Goal: Browse casually: Explore the website without a specific task or goal

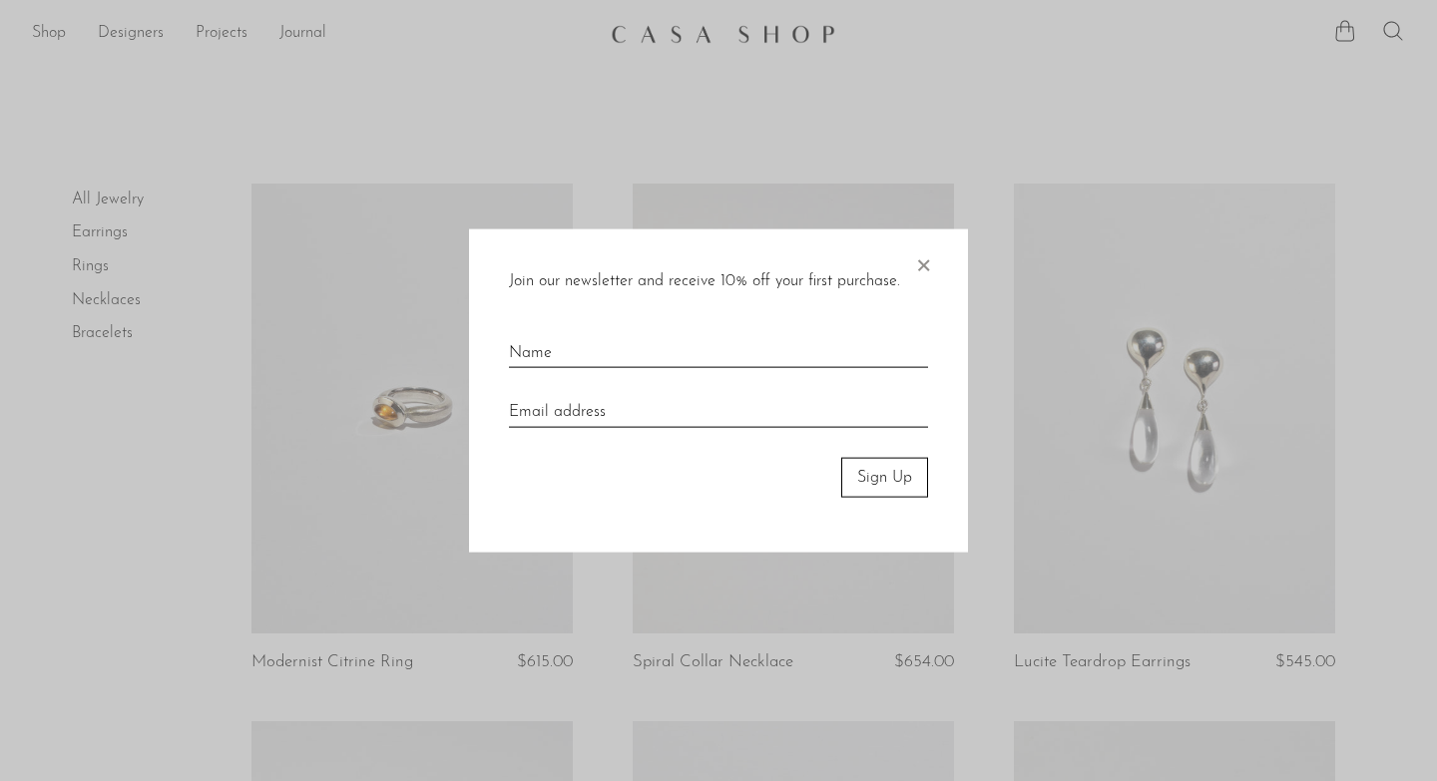
click at [920, 263] on span "×" at bounding box center [923, 260] width 20 height 64
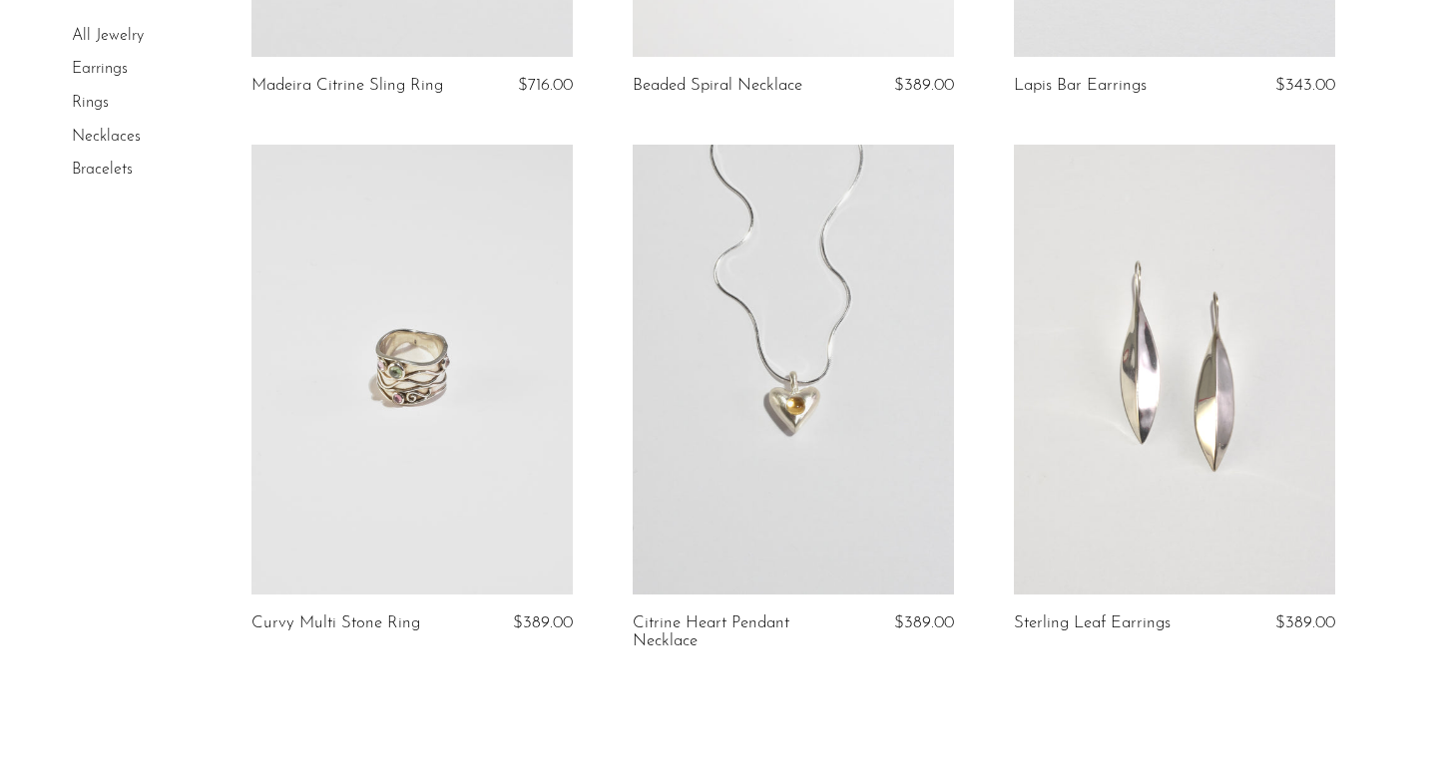
scroll to position [6433, 0]
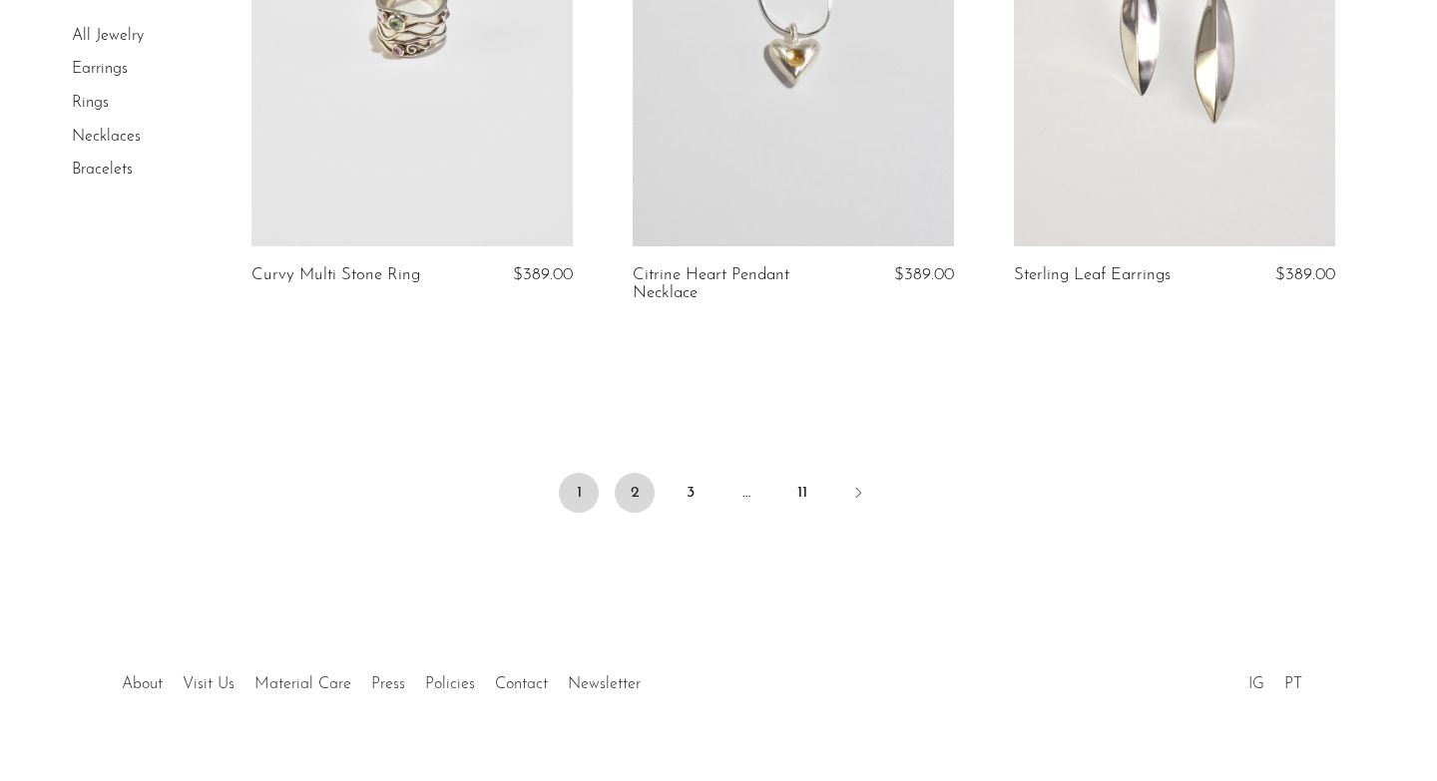
click at [630, 473] on link "2" at bounding box center [635, 493] width 40 height 40
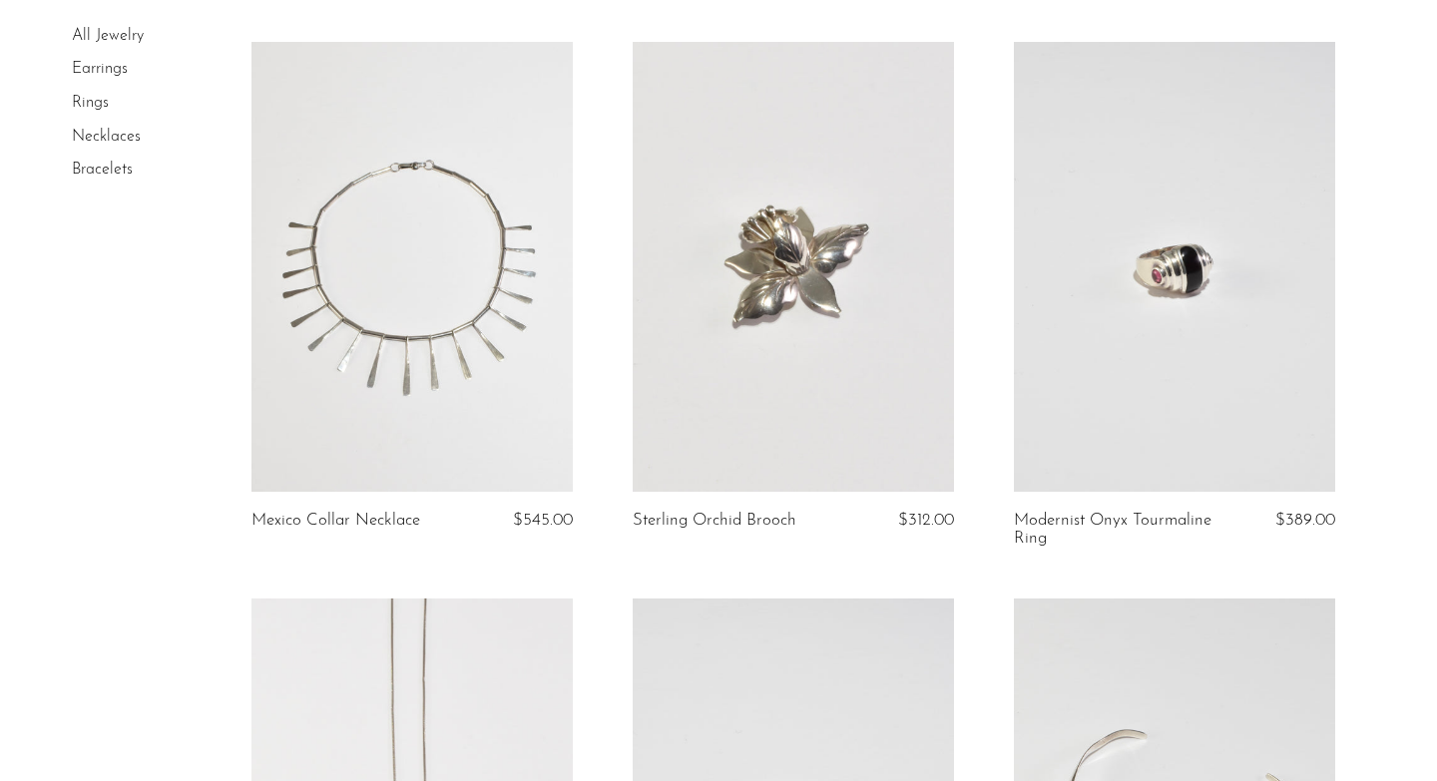
scroll to position [1223, 0]
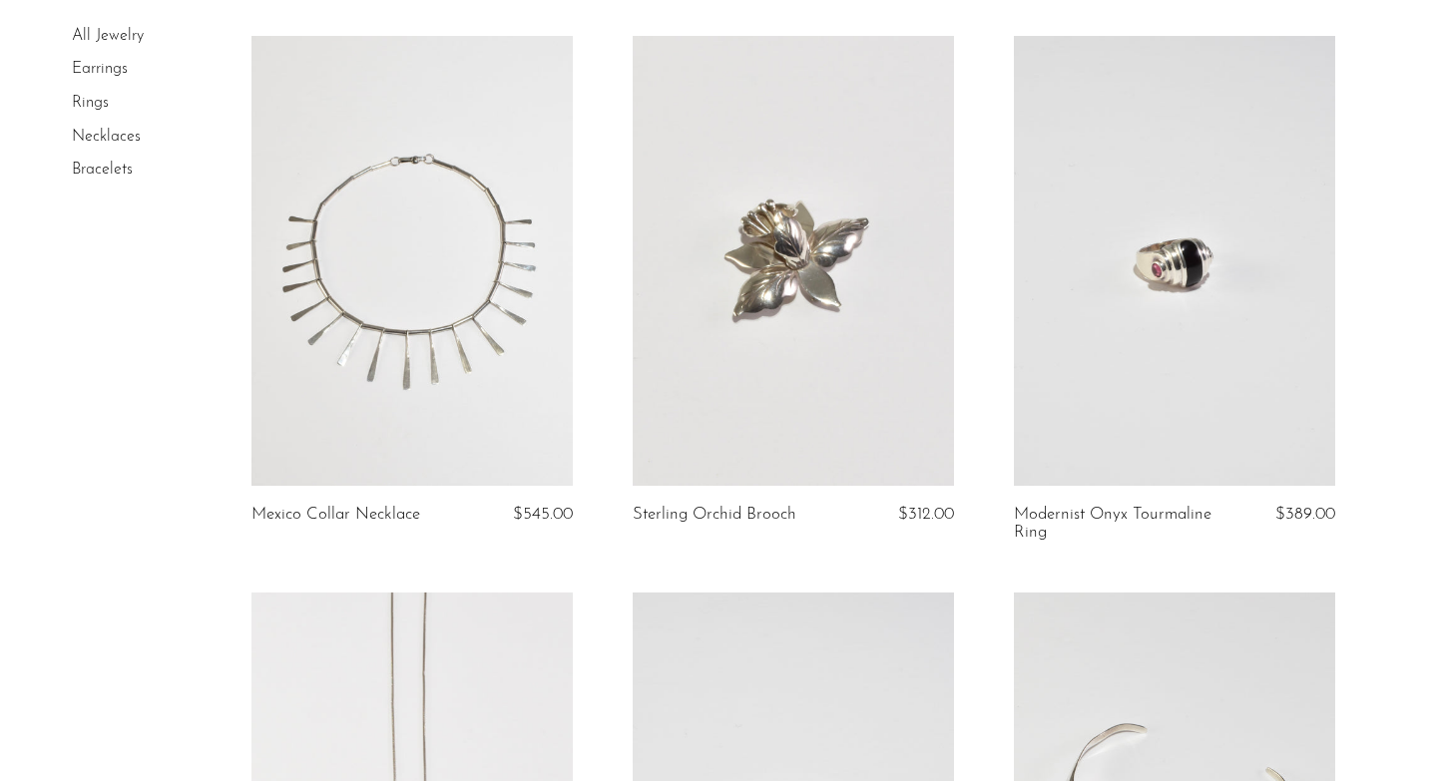
click at [1218, 244] on link at bounding box center [1174, 261] width 321 height 450
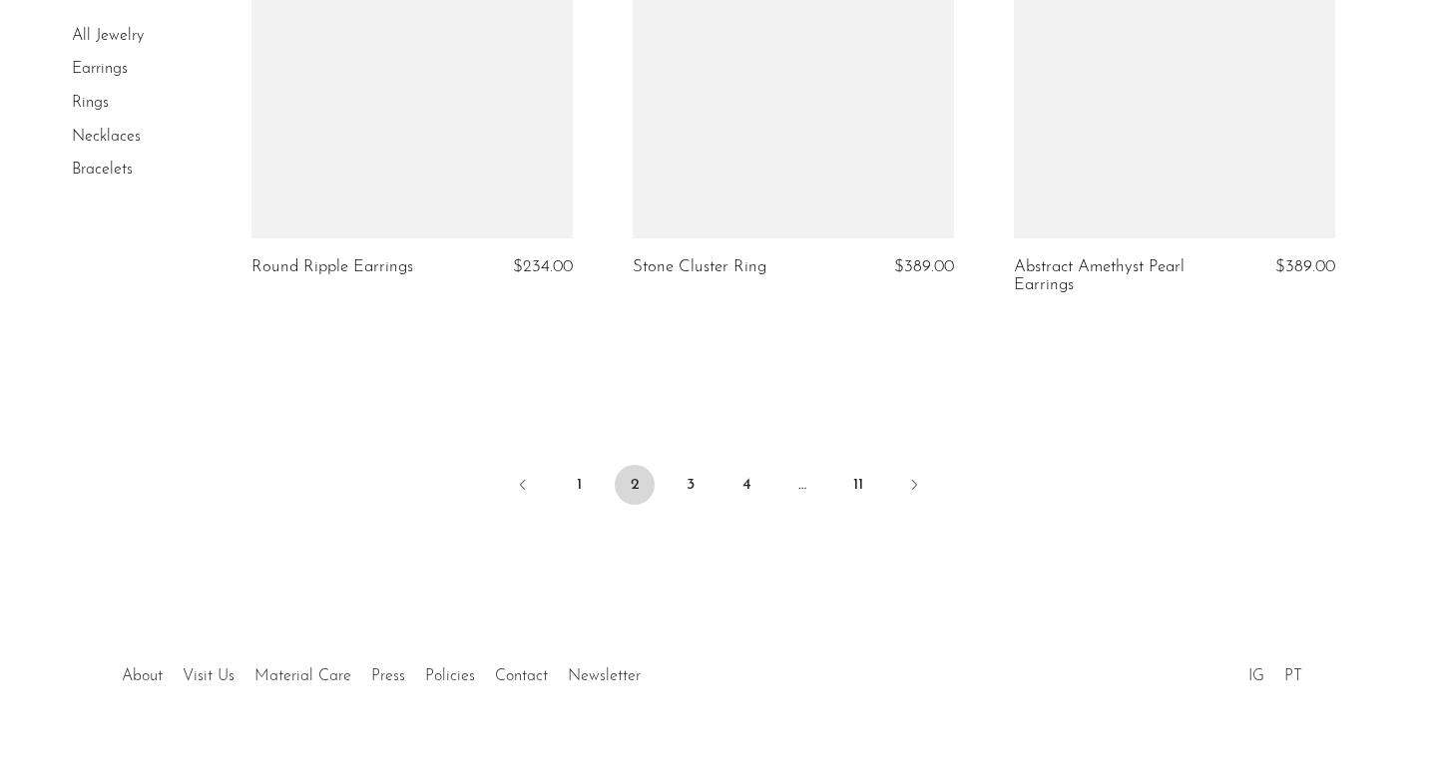
scroll to position [6438, 0]
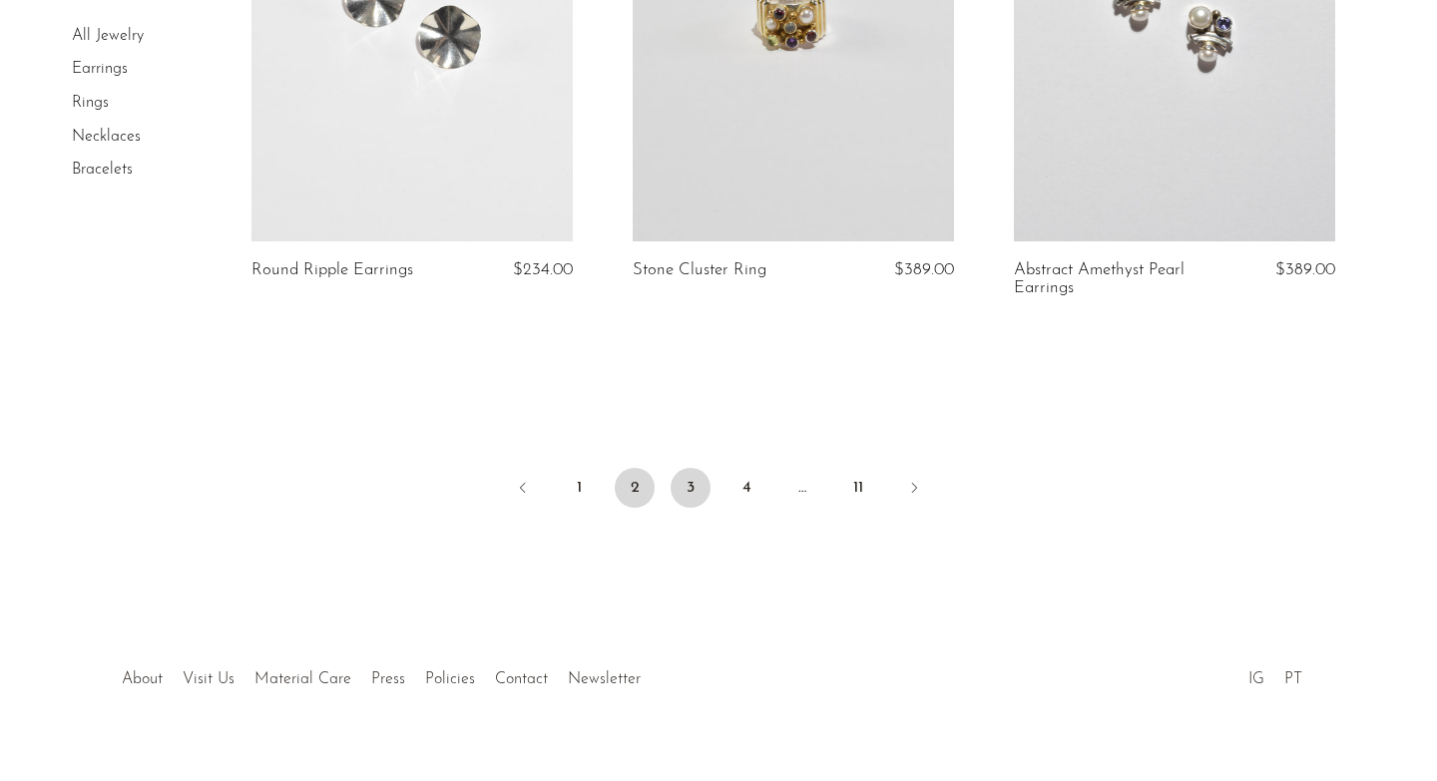
click at [708, 469] on link "3" at bounding box center [690, 488] width 40 height 40
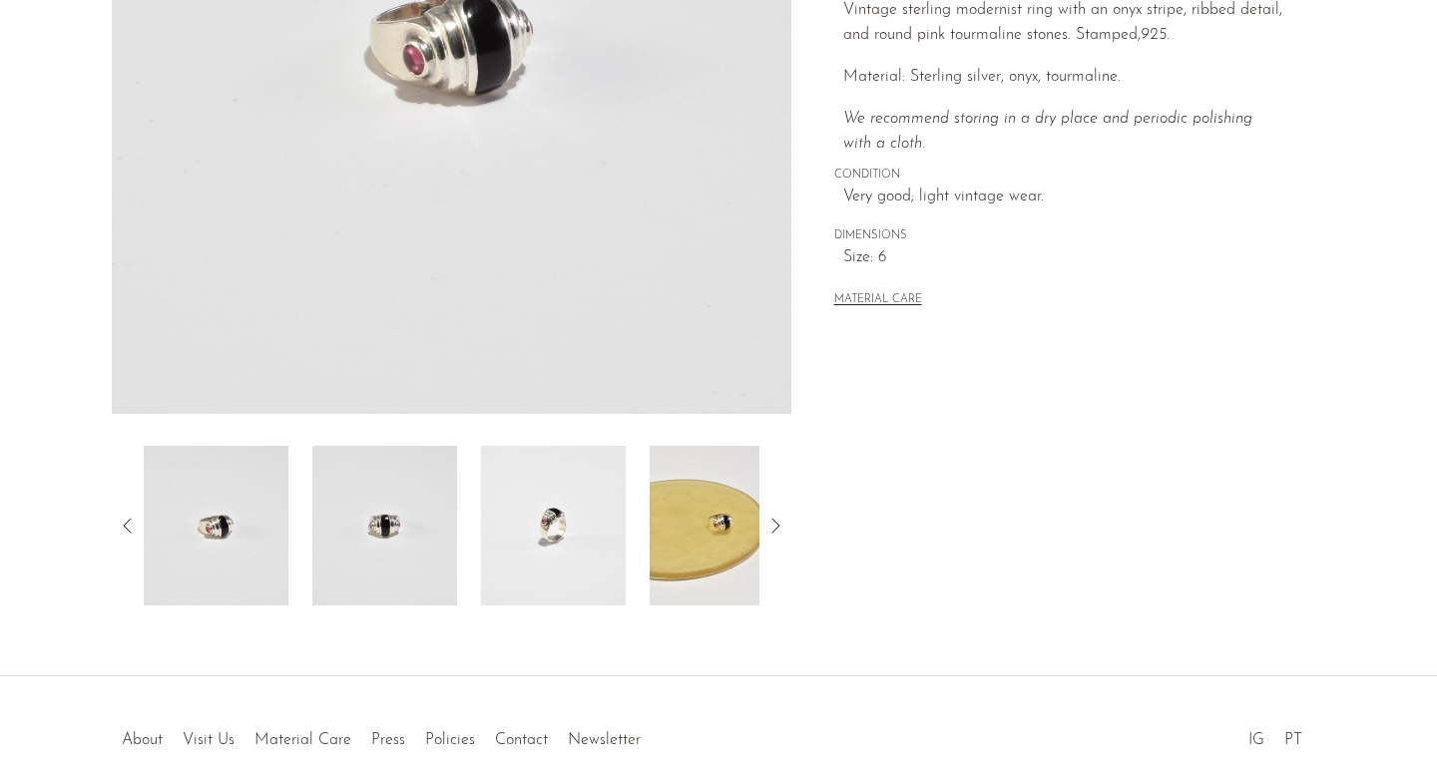
scroll to position [425, 0]
click at [342, 578] on img at bounding box center [384, 527] width 145 height 160
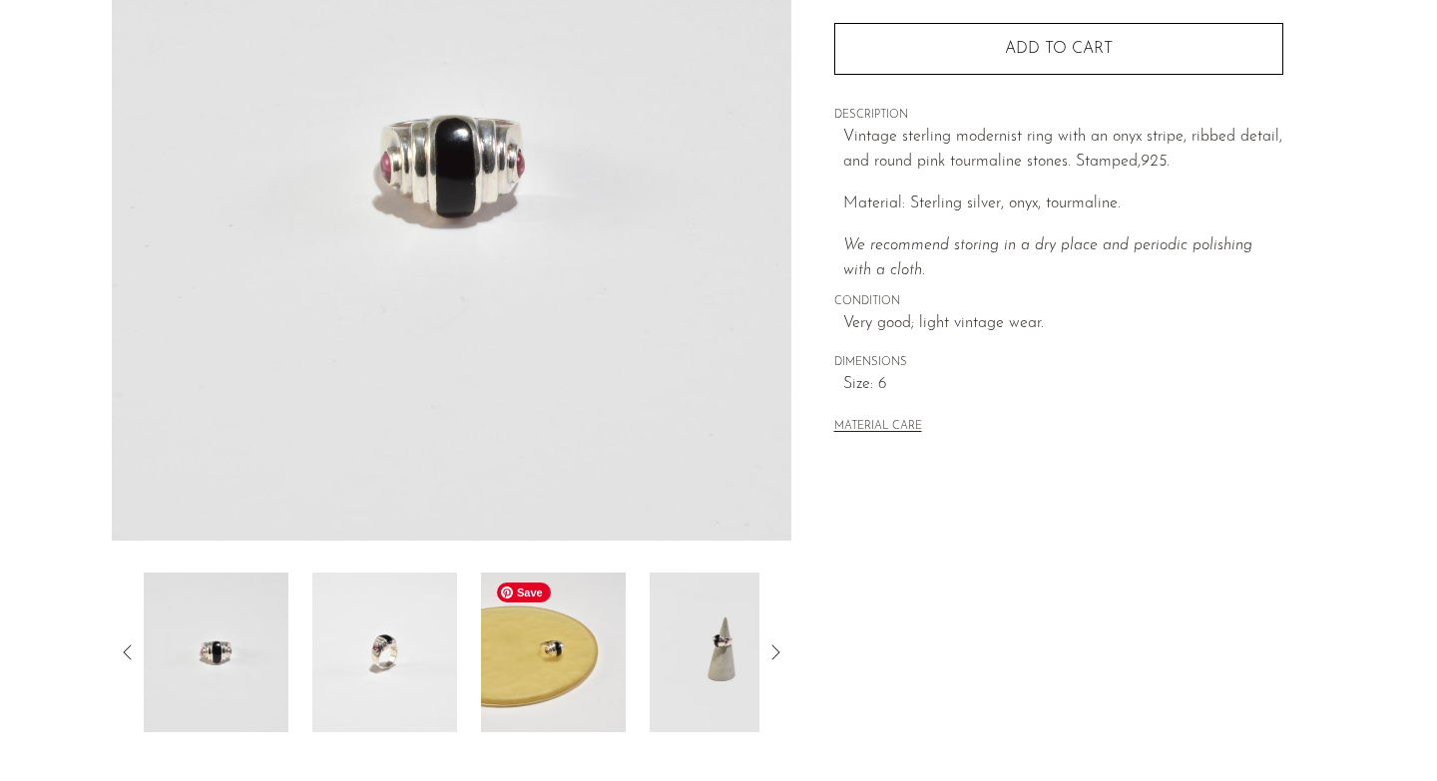
scroll to position [279, 0]
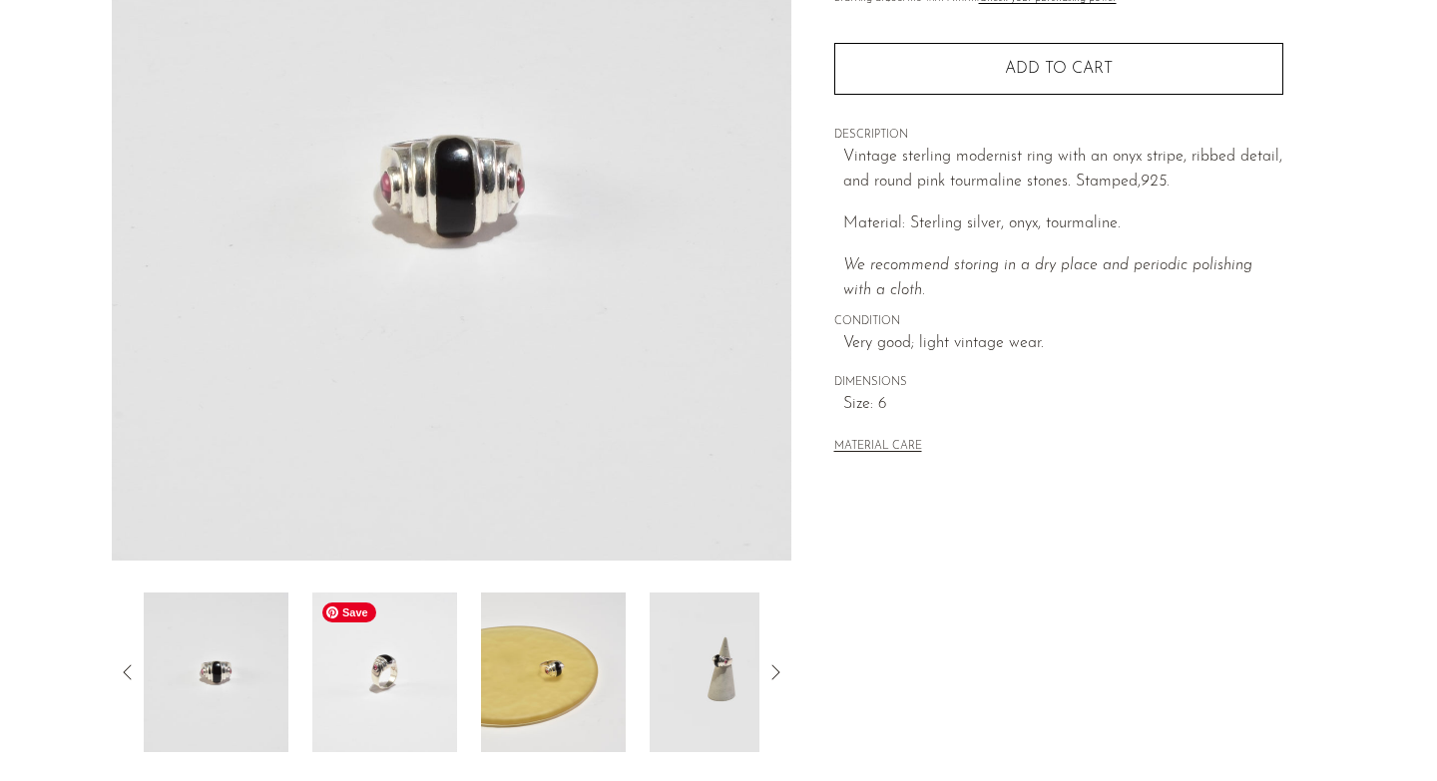
click at [404, 684] on img at bounding box center [384, 673] width 145 height 160
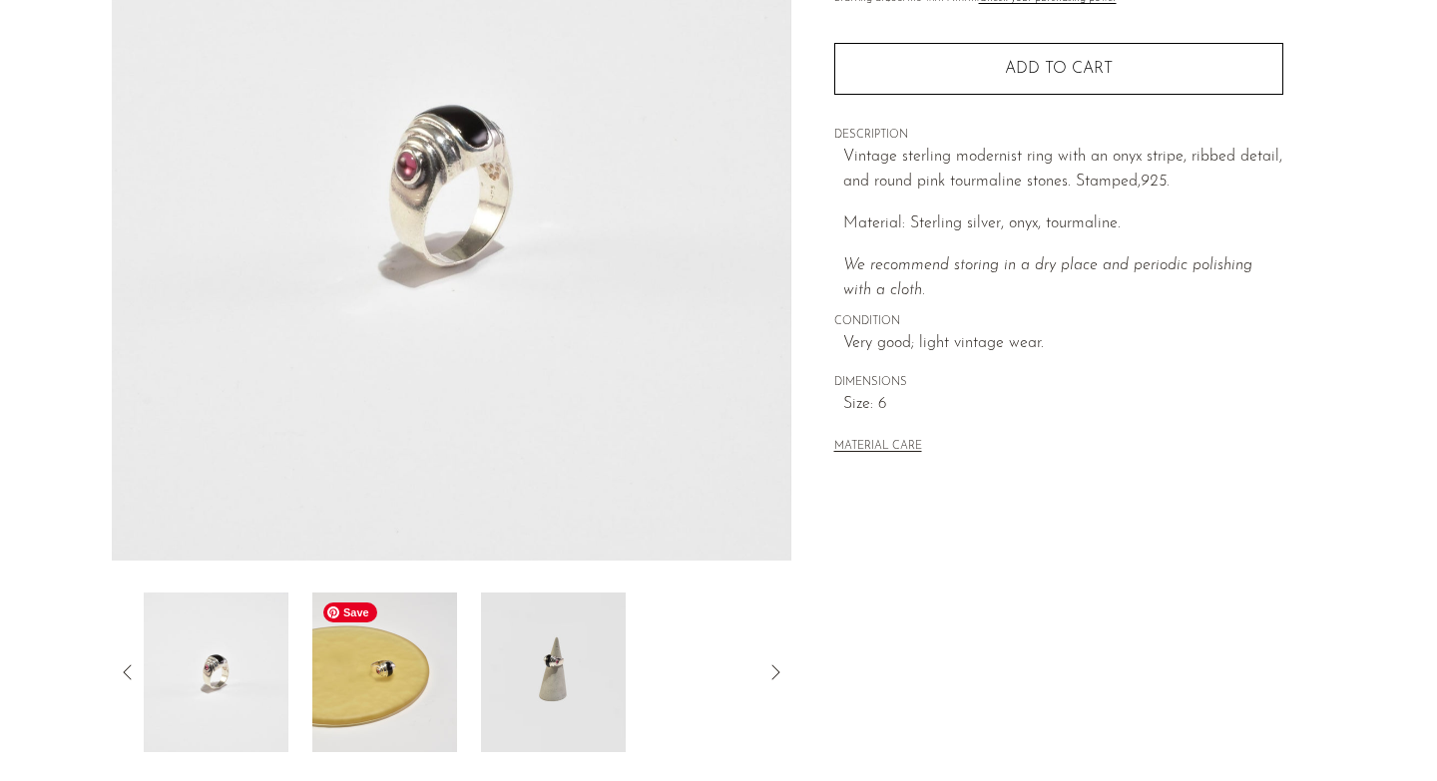
click at [422, 689] on img at bounding box center [384, 673] width 145 height 160
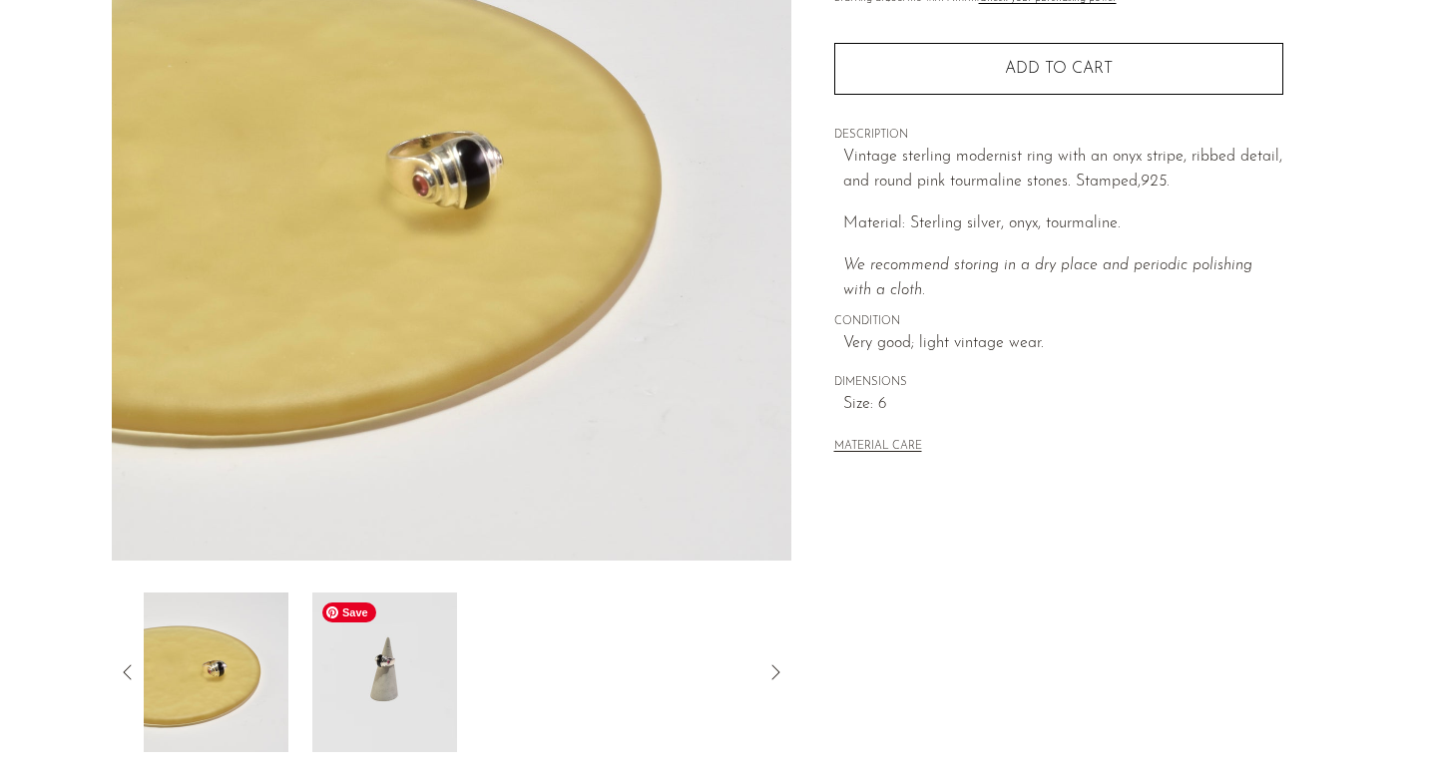
click at [376, 685] on img at bounding box center [384, 673] width 145 height 160
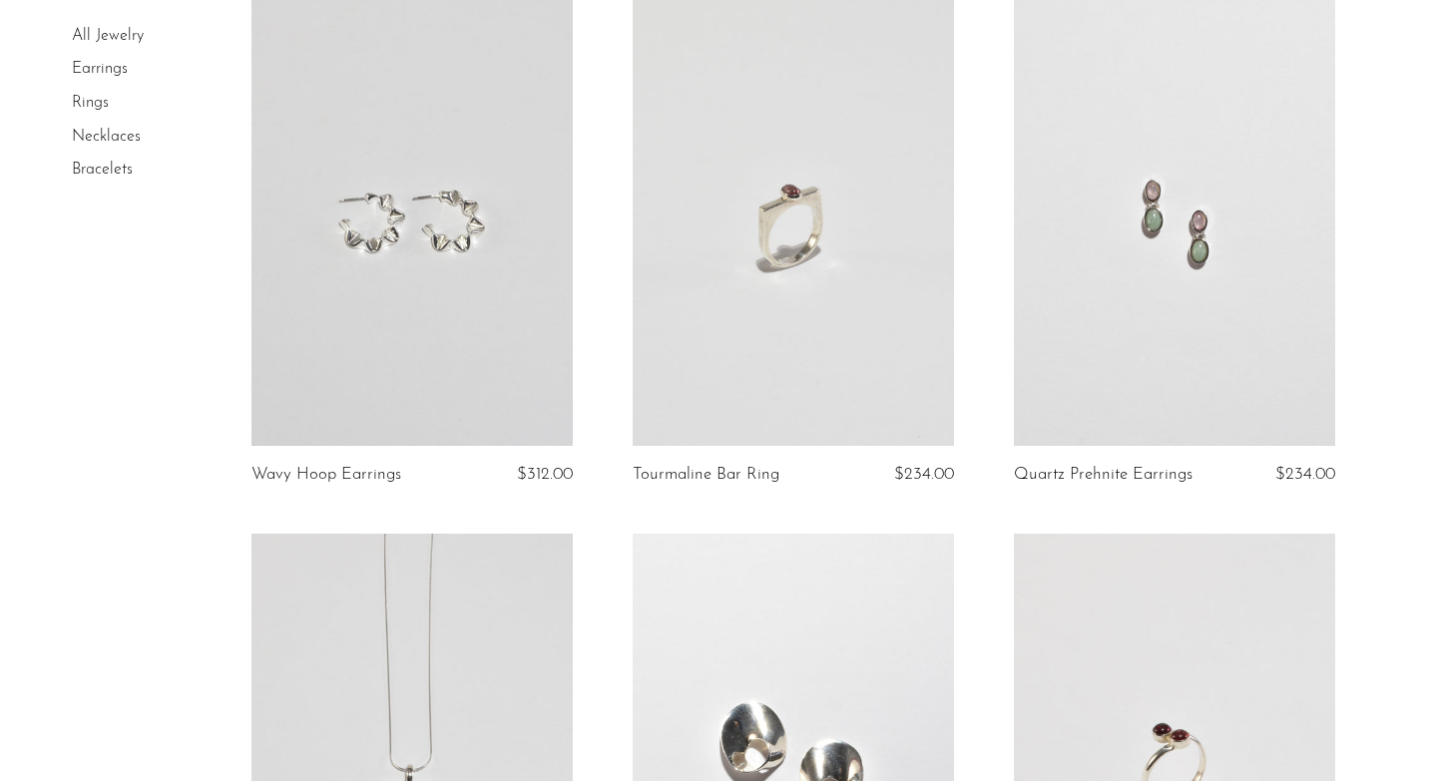
scroll to position [186, 0]
click at [798, 243] on link at bounding box center [792, 223] width 321 height 450
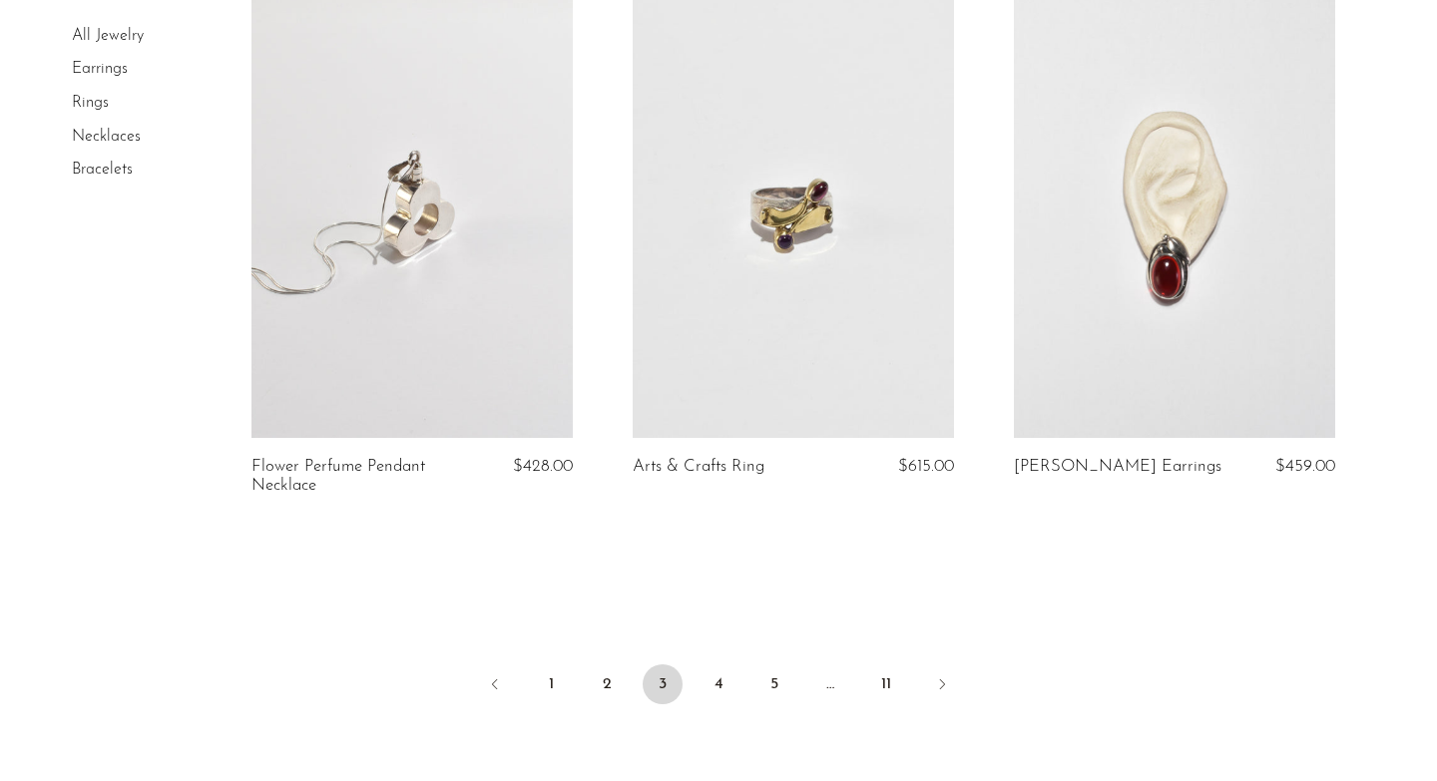
scroll to position [6218, 0]
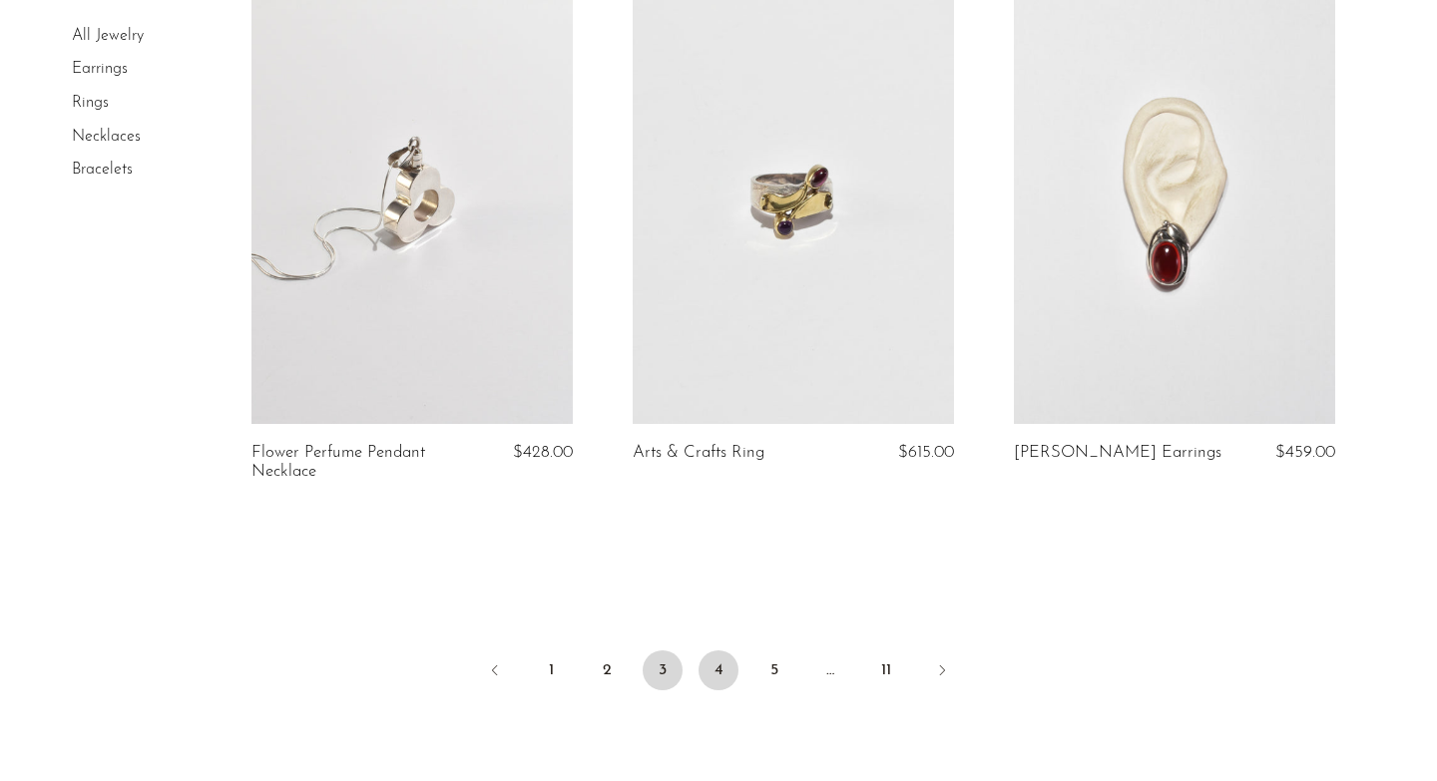
click at [712, 669] on link "4" at bounding box center [718, 670] width 40 height 40
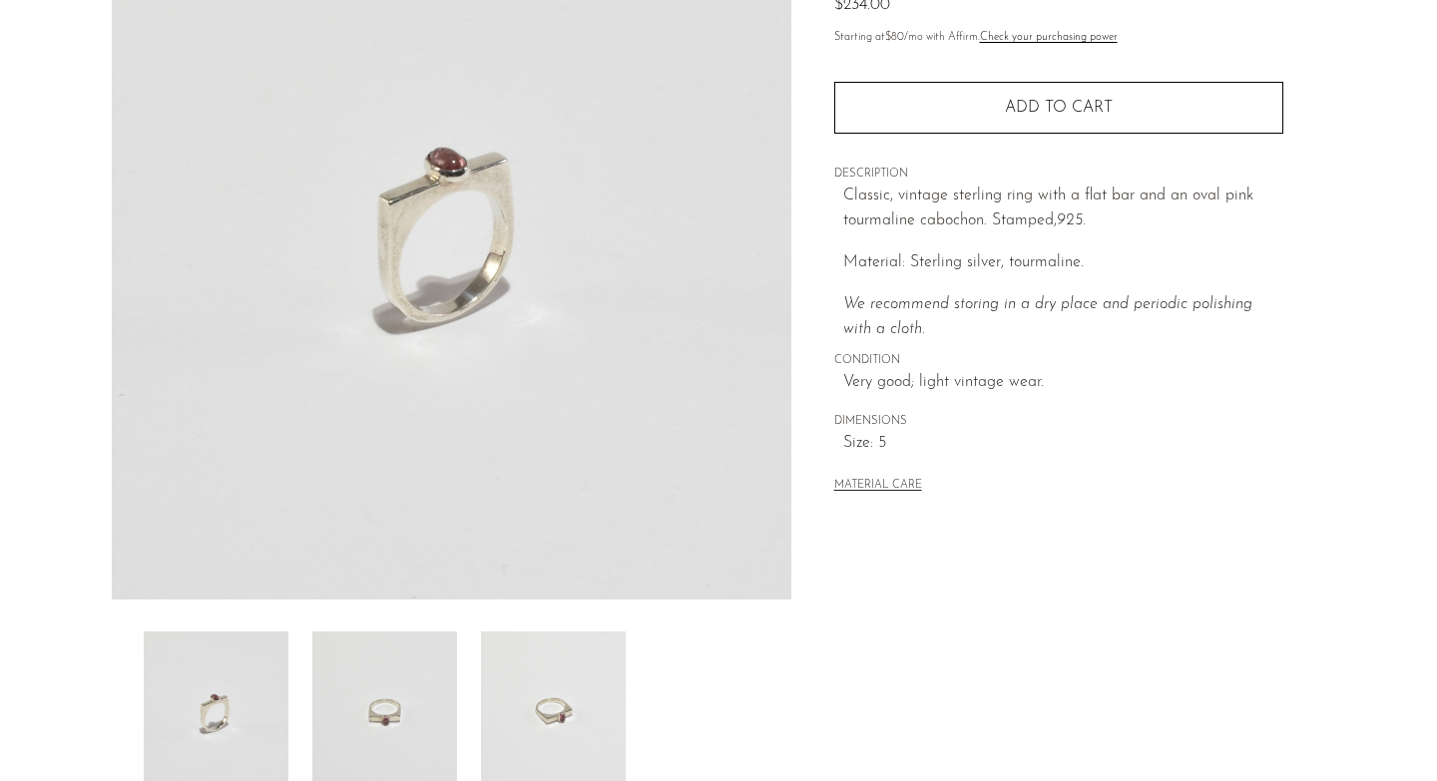
scroll to position [250, 0]
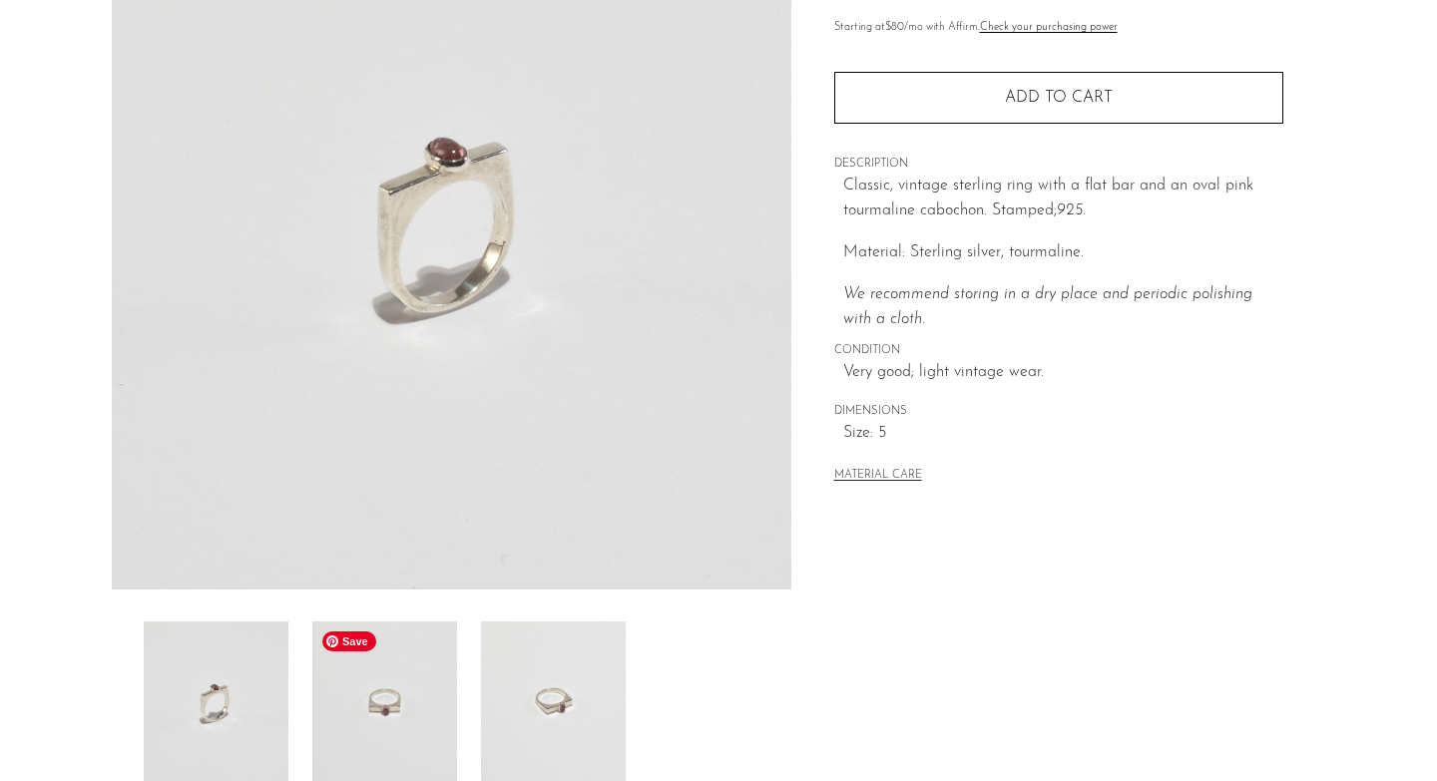
click at [347, 710] on img at bounding box center [384, 702] width 145 height 160
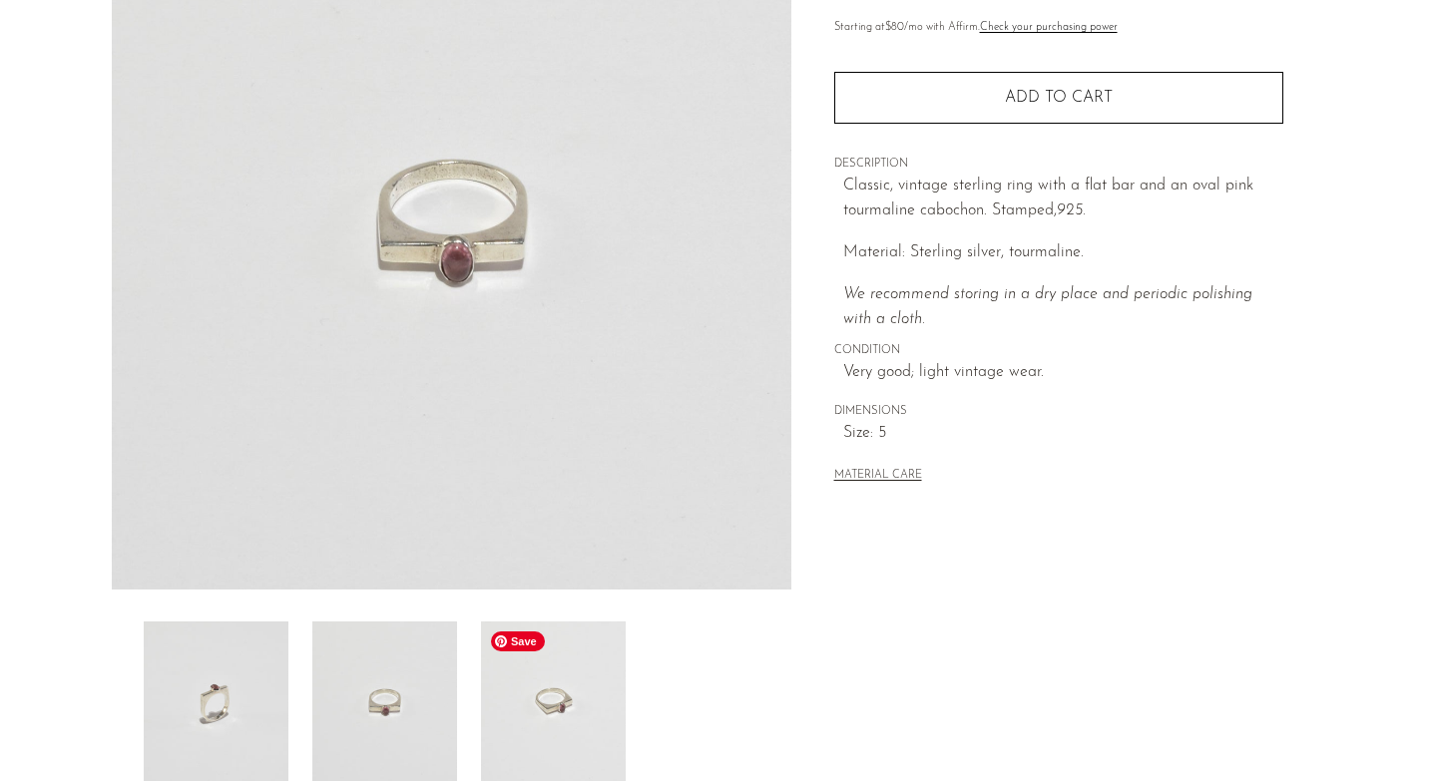
click at [586, 730] on img at bounding box center [553, 702] width 145 height 160
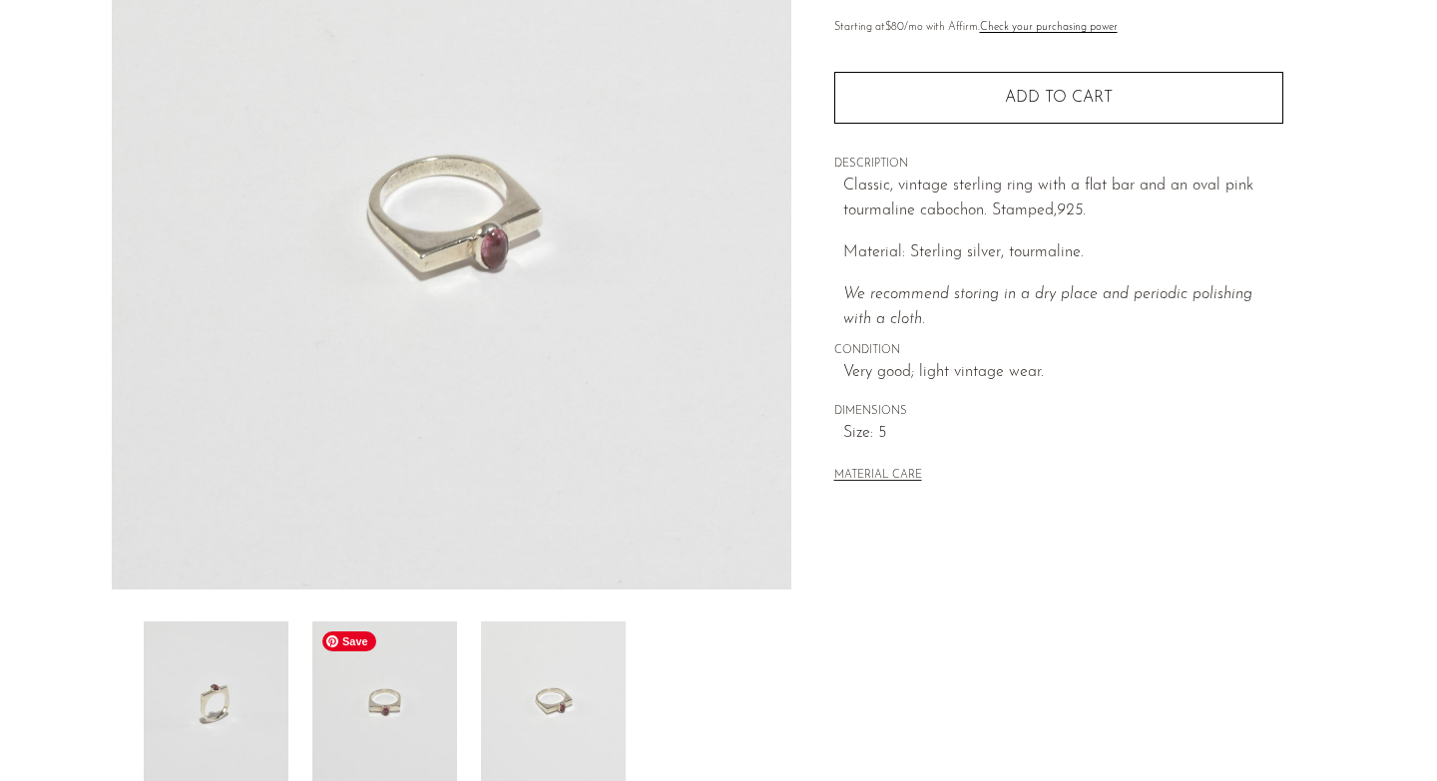
click at [432, 722] on img at bounding box center [384, 702] width 145 height 160
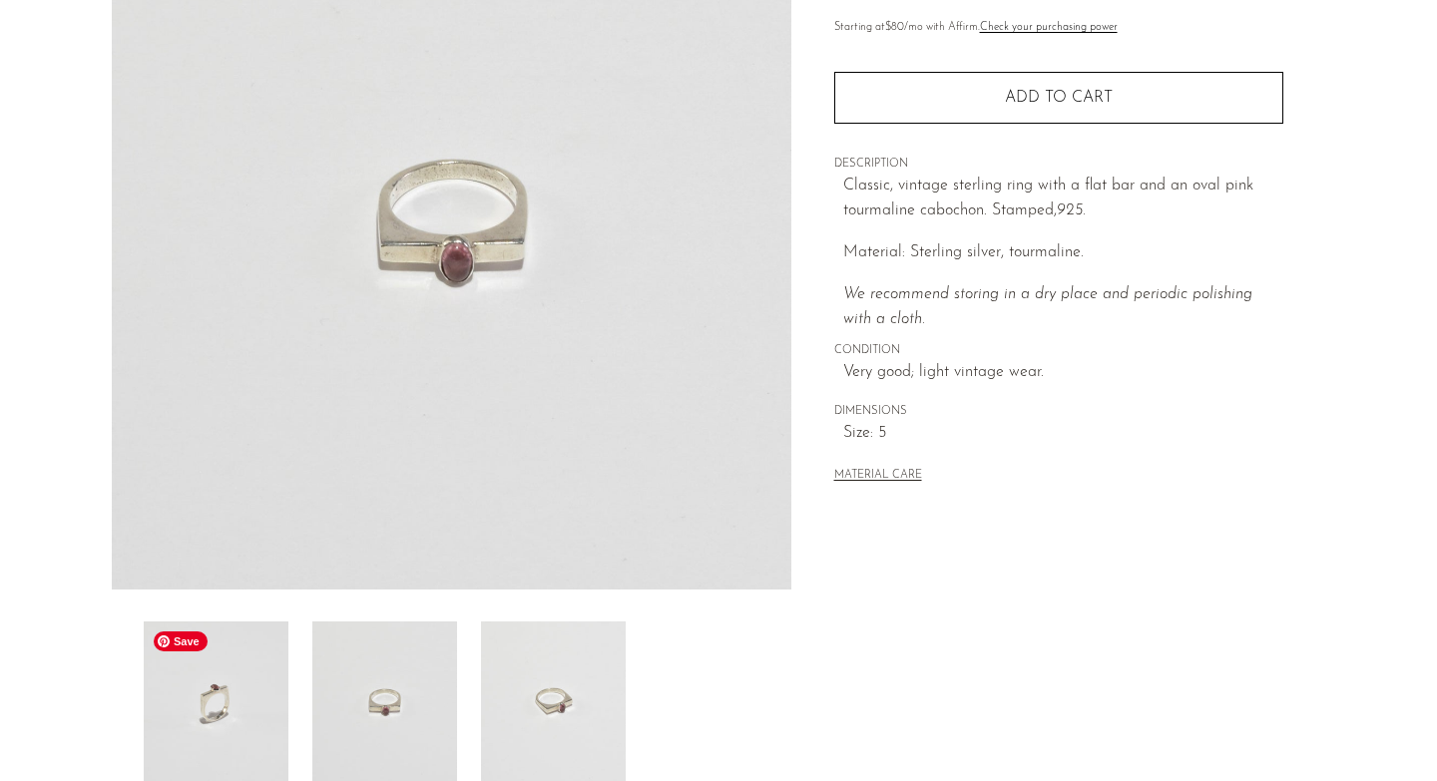
click at [254, 695] on img at bounding box center [216, 702] width 145 height 160
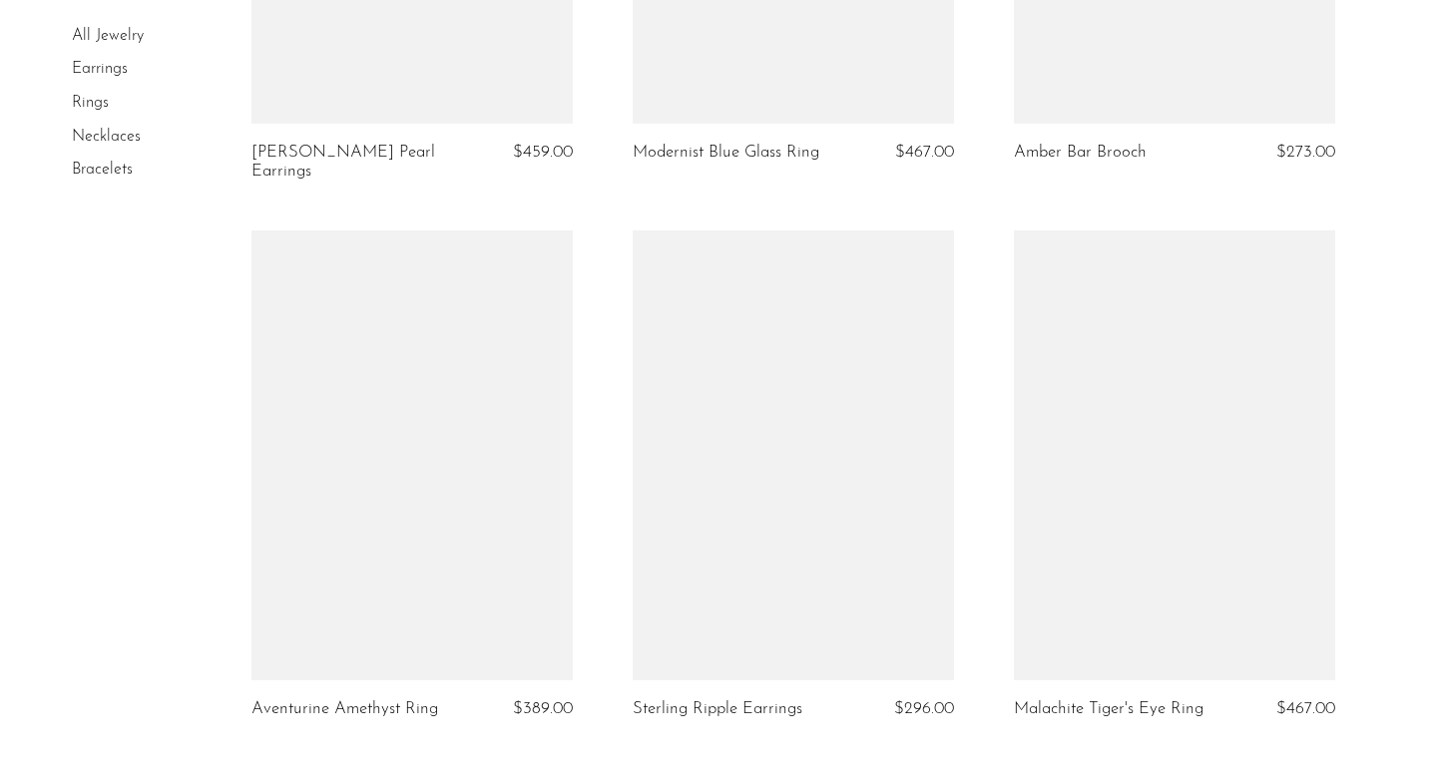
scroll to position [6377, 0]
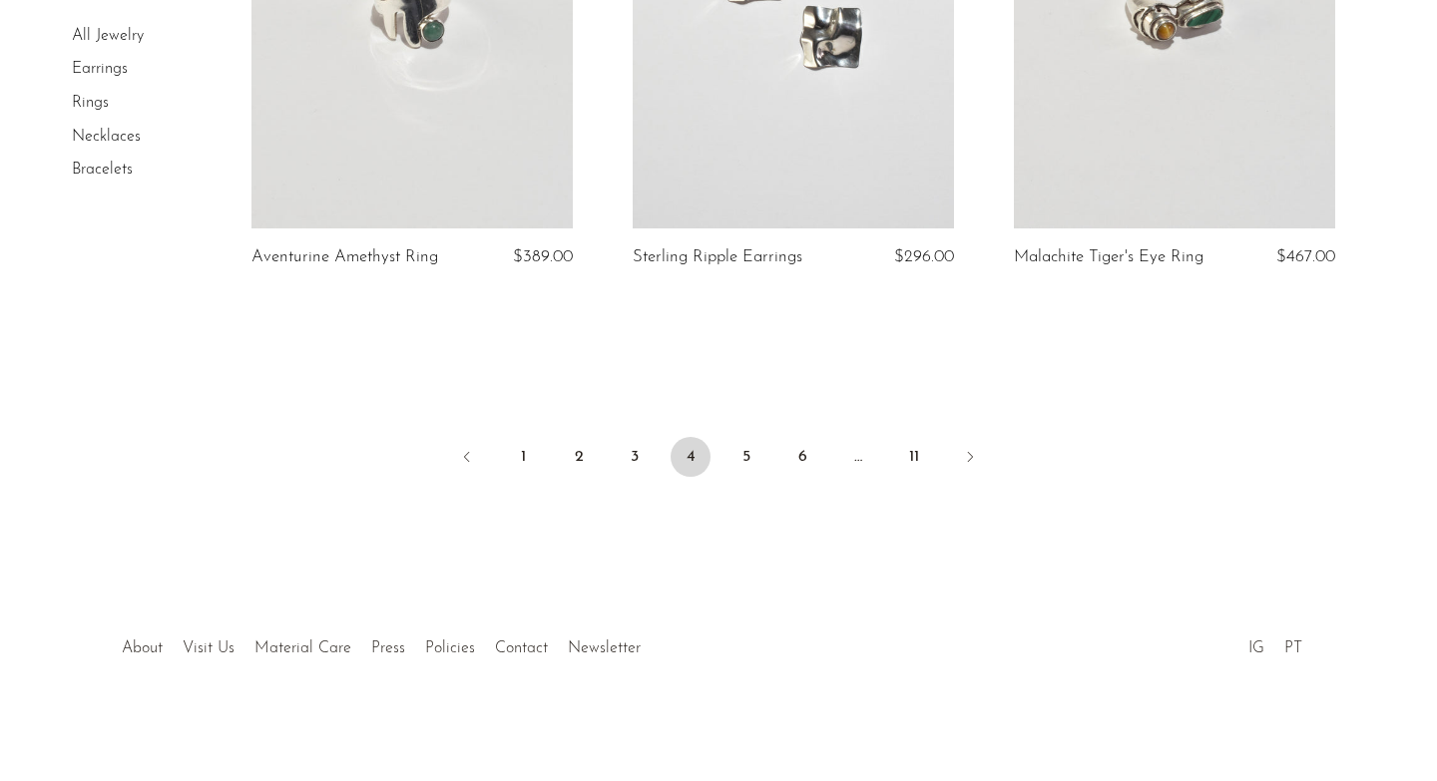
click at [720, 466] on ul "1 2 3 4 5 6 … 11" at bounding box center [718, 459] width 1277 height 60
click at [750, 464] on link "5" at bounding box center [746, 457] width 40 height 40
